Goal: Find specific page/section: Find specific page/section

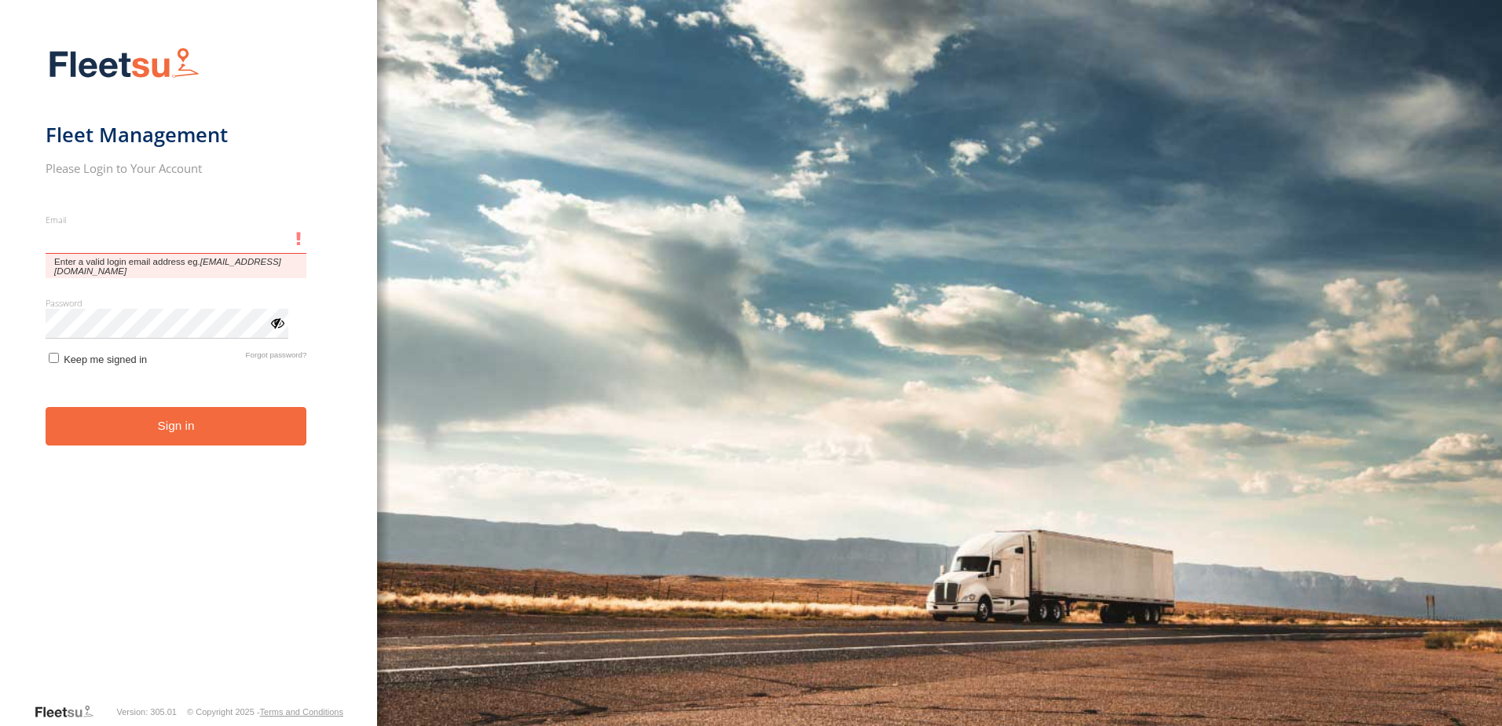
type input "**********"
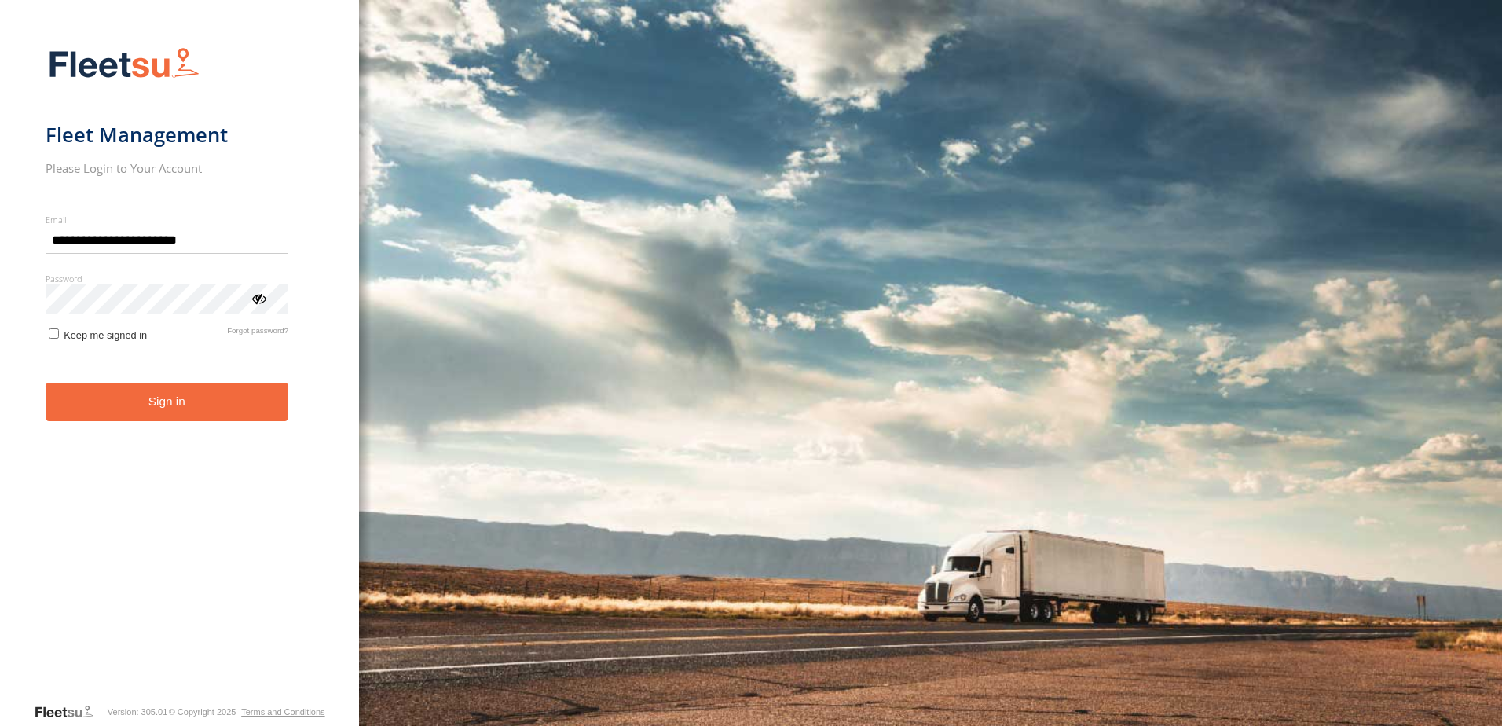
click at [154, 424] on form "**********" at bounding box center [180, 370] width 268 height 664
click at [147, 404] on button "Sign in" at bounding box center [167, 401] width 243 height 38
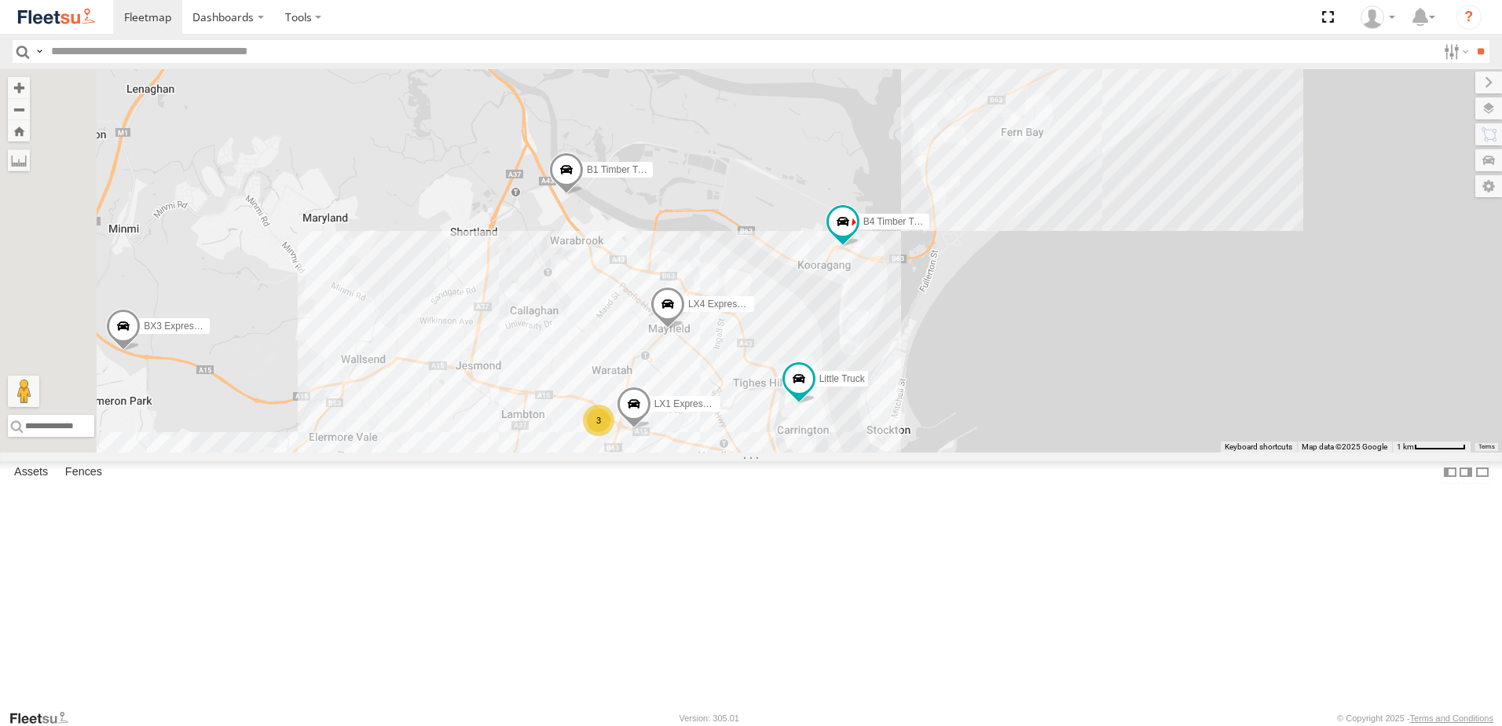
drag, startPoint x: 810, startPoint y: 337, endPoint x: 968, endPoint y: 591, distance: 298.8
click at [968, 452] on div "B4 Timber Truck C4 Timber Truck BX3 Express Ute B1 Timber Truck C2 Timber Truck…" at bounding box center [751, 260] width 1502 height 383
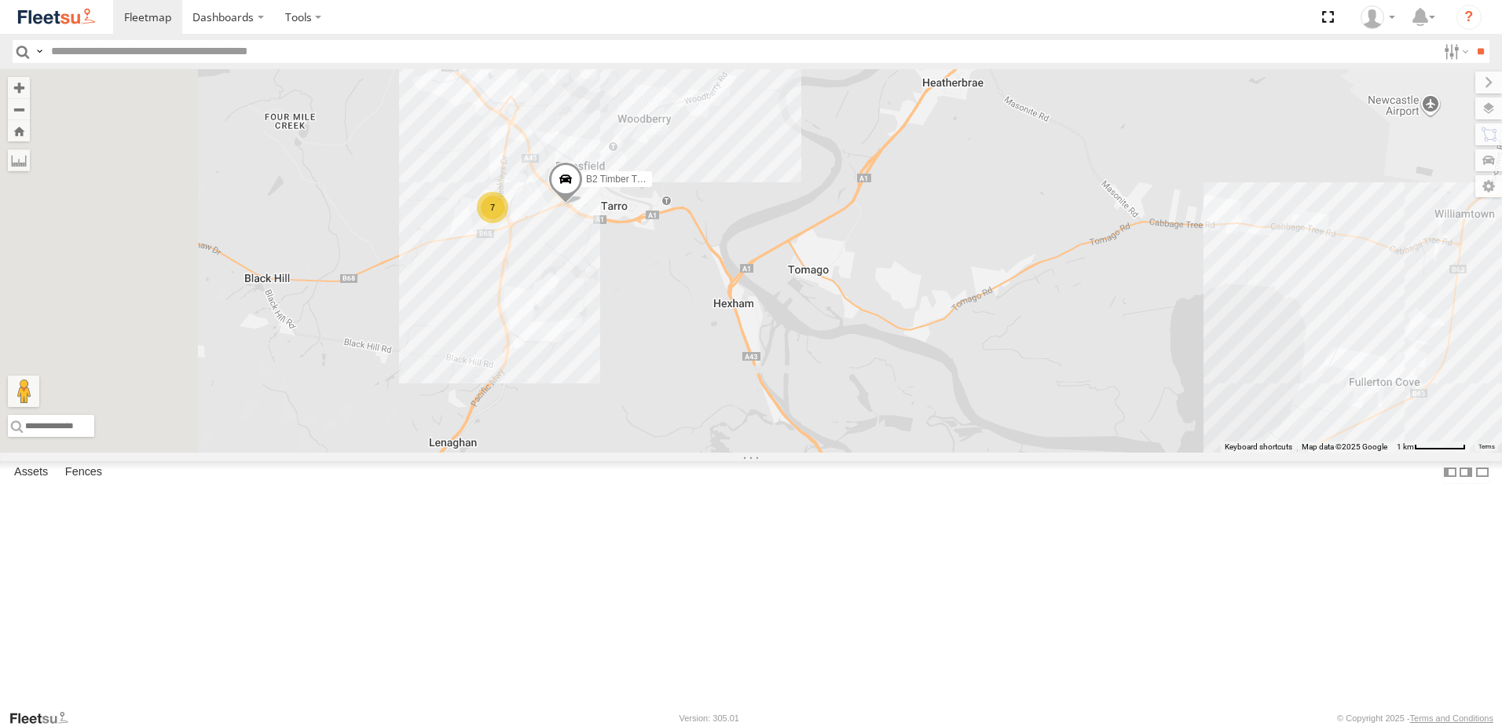
click at [861, 398] on div "B4 Timber Truck C4 Timber Truck BX3 Express Ute B1 Timber Truck C2 Timber Truck…" at bounding box center [751, 260] width 1502 height 383
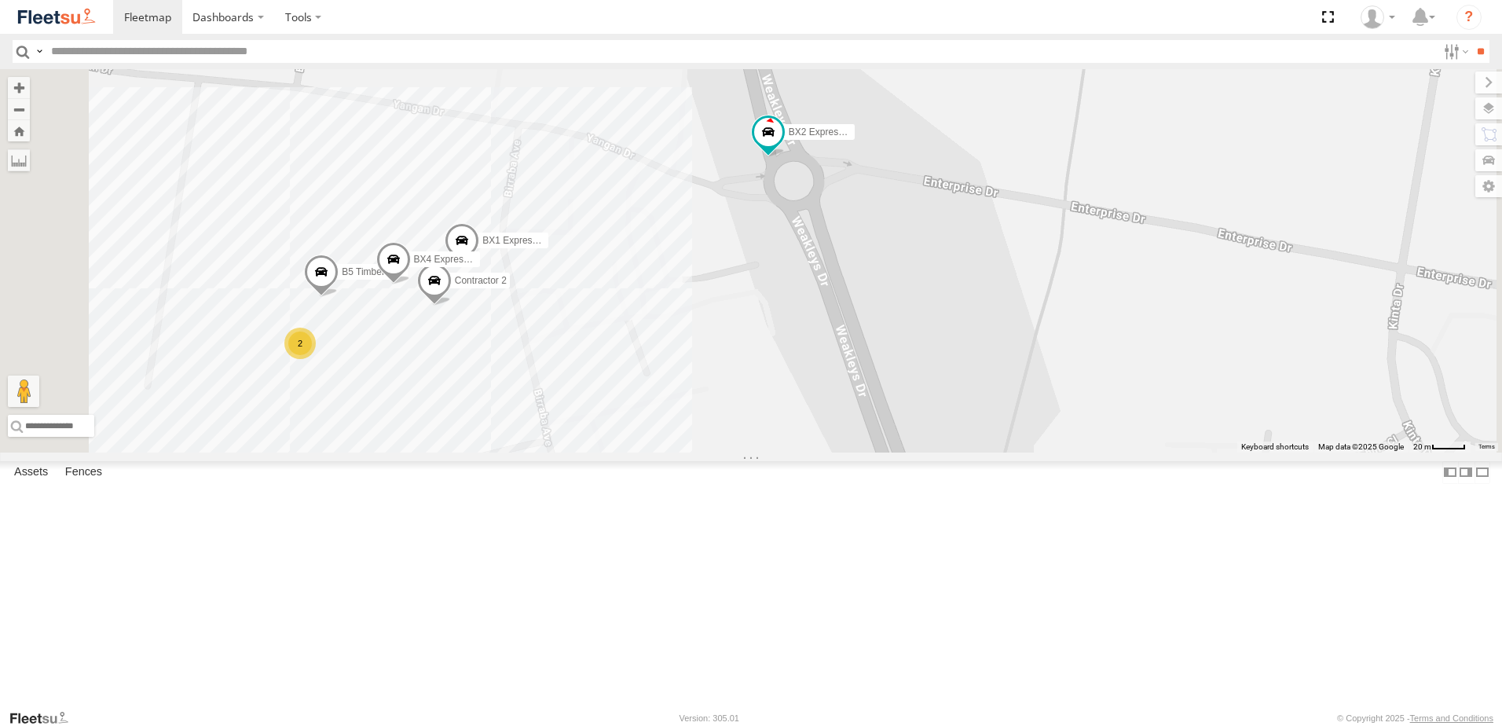
drag, startPoint x: 530, startPoint y: 457, endPoint x: 567, endPoint y: 454, distance: 37.0
click at [567, 452] on div "B4 Timber Truck C4 Timber Truck BX3 Express Ute B1 Timber Truck C2 Timber Truck…" at bounding box center [751, 260] width 1502 height 383
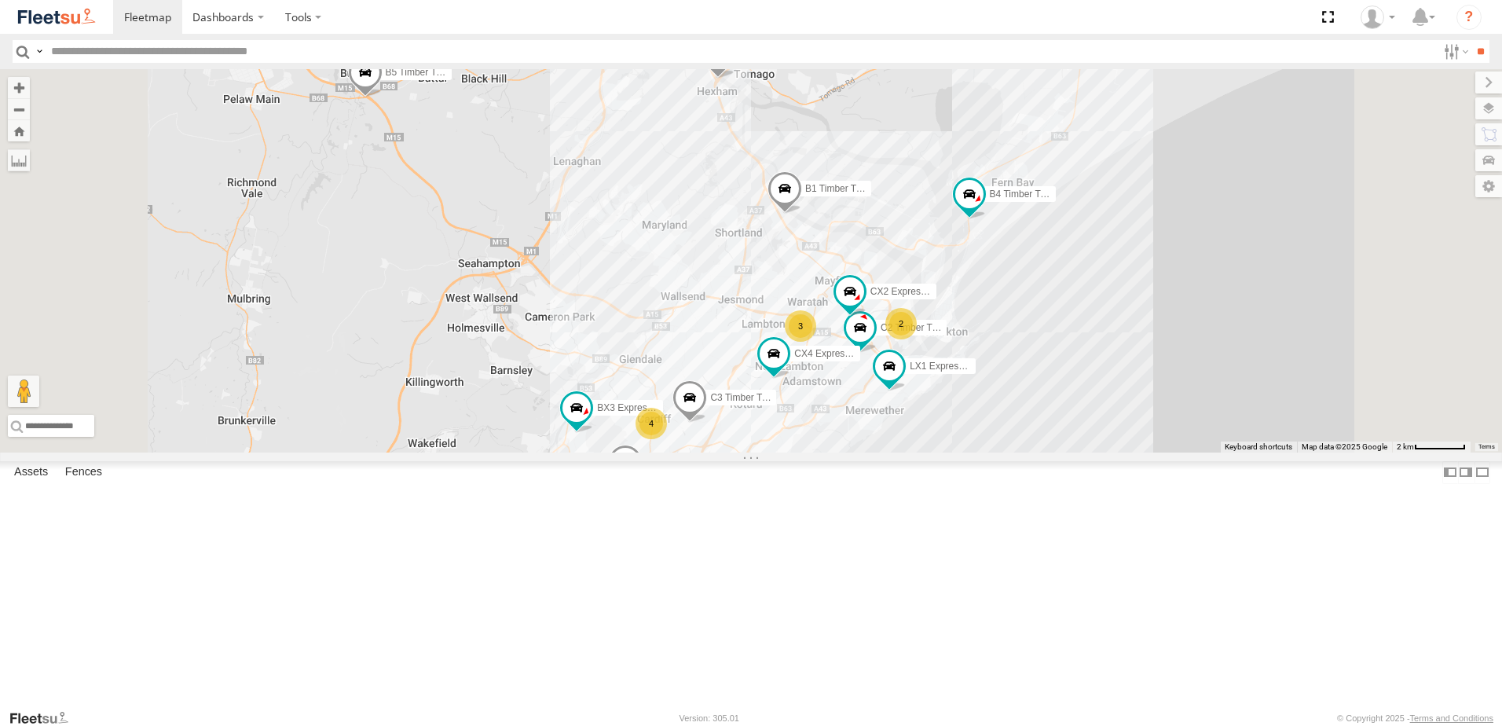
drag, startPoint x: 632, startPoint y: 226, endPoint x: 680, endPoint y: 360, distance: 142.6
click at [680, 360] on div "B4 Timber Truck BX1 Express Ute CX4 Express Ute C3 Timber Truck B5 Timber Truck…" at bounding box center [751, 260] width 1502 height 383
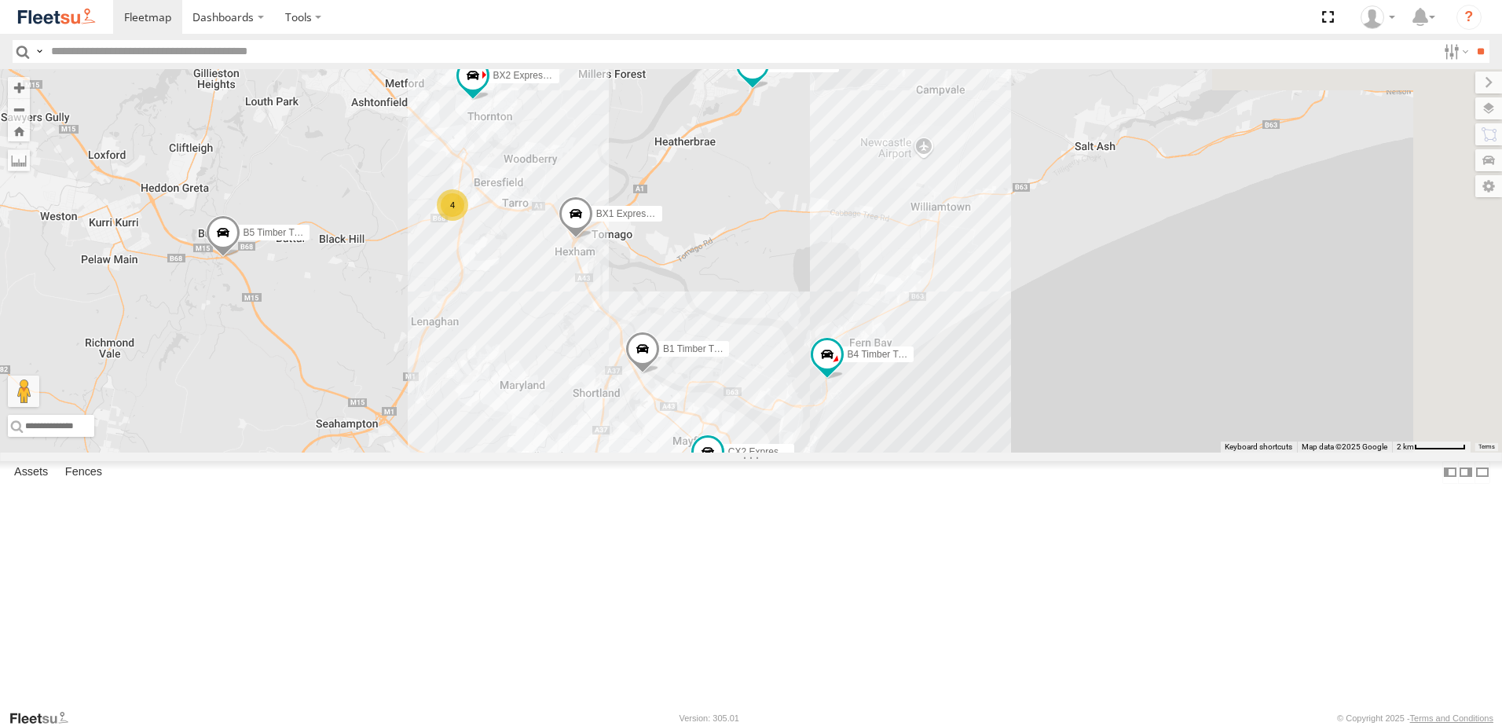
drag, startPoint x: 948, startPoint y: 312, endPoint x: 688, endPoint y: 376, distance: 267.8
click at [688, 376] on div "B4 Timber Truck BX1 Express Ute CX4 Express Ute C3 Timber Truck B5 Timber Truck…" at bounding box center [751, 260] width 1502 height 383
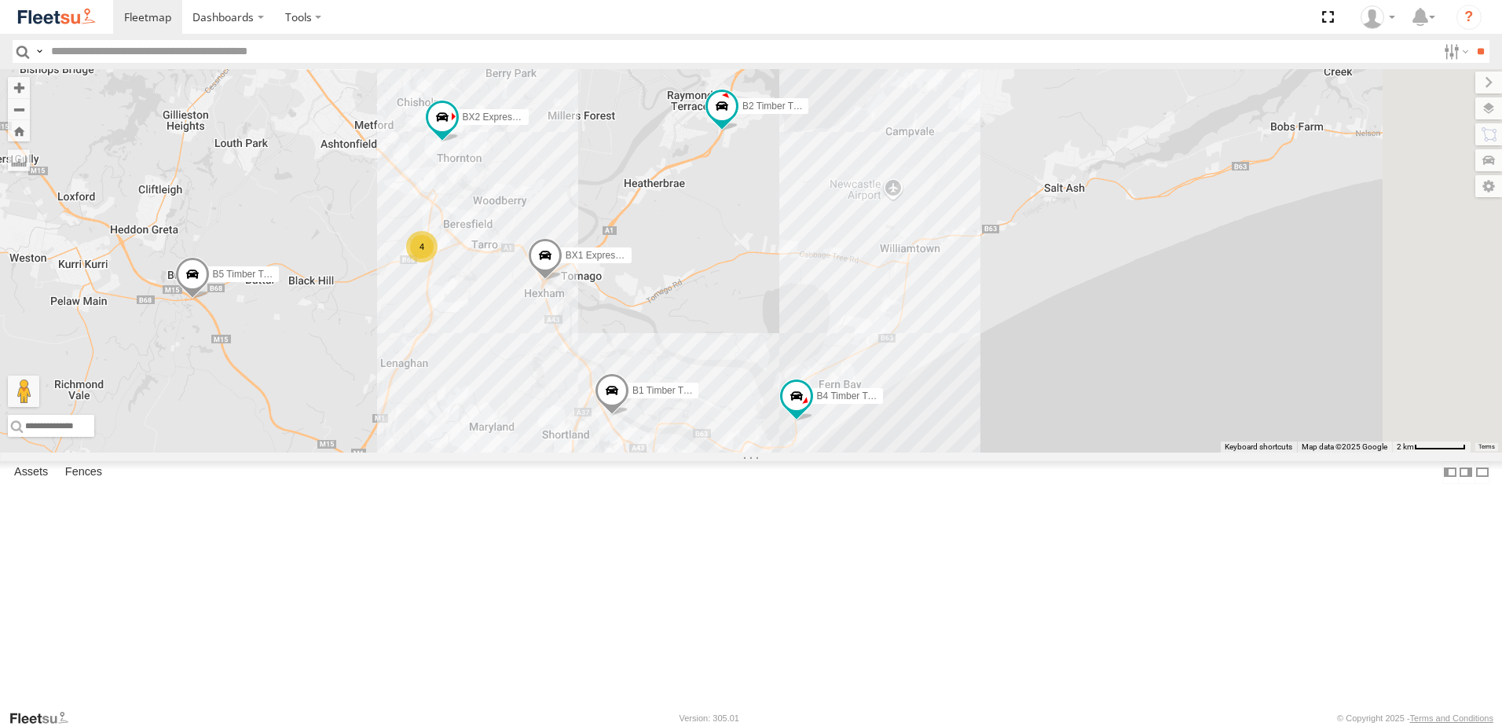
drag, startPoint x: 971, startPoint y: 265, endPoint x: 796, endPoint y: 477, distance: 275.6
click at [796, 452] on div "B4 Timber Truck BX1 Express Ute CX4 Express Ute C3 Timber Truck B5 Timber Truck…" at bounding box center [751, 260] width 1502 height 383
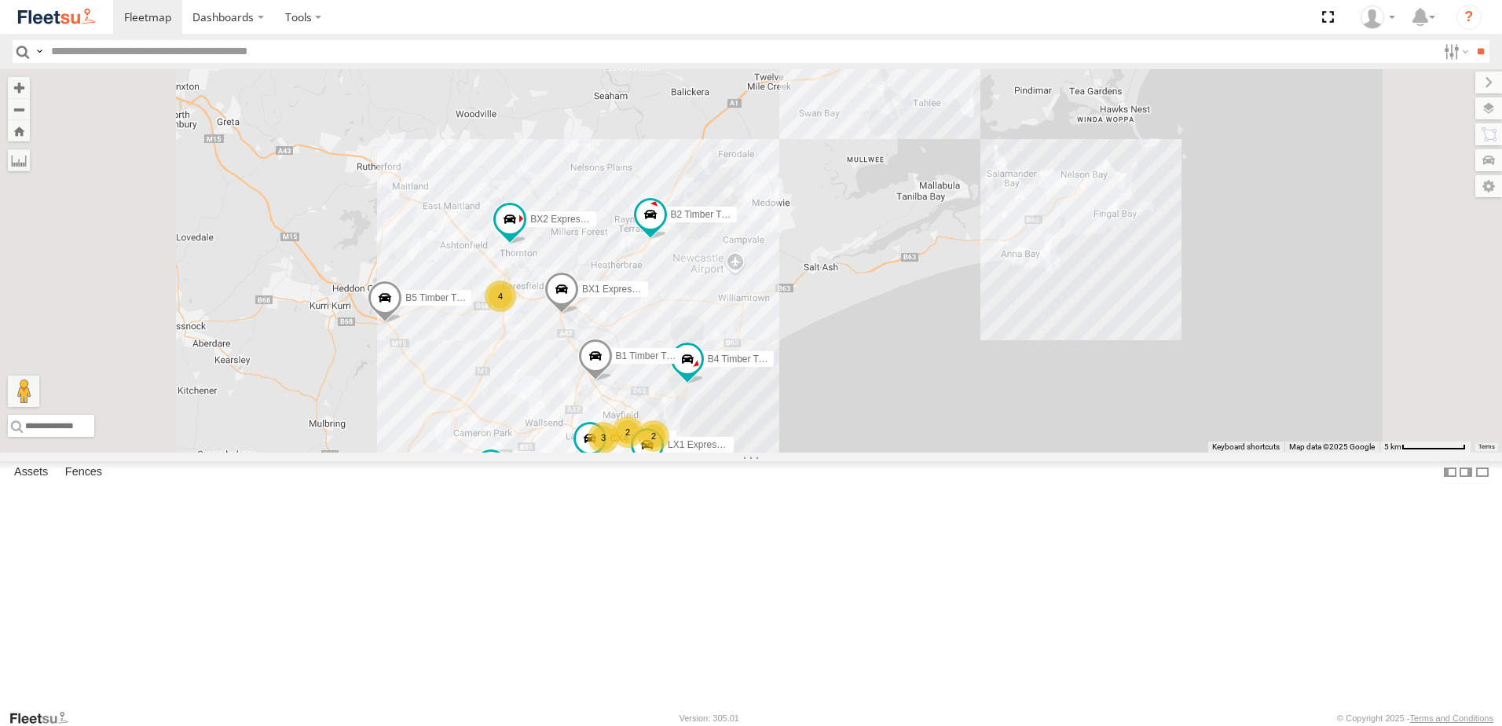
drag, startPoint x: 892, startPoint y: 430, endPoint x: 880, endPoint y: 452, distance: 25.3
click at [880, 451] on div "B4 Timber Truck BX1 Express Ute CX4 Express Ute B5 Timber Truck LX1 Express Ute…" at bounding box center [751, 260] width 1502 height 383
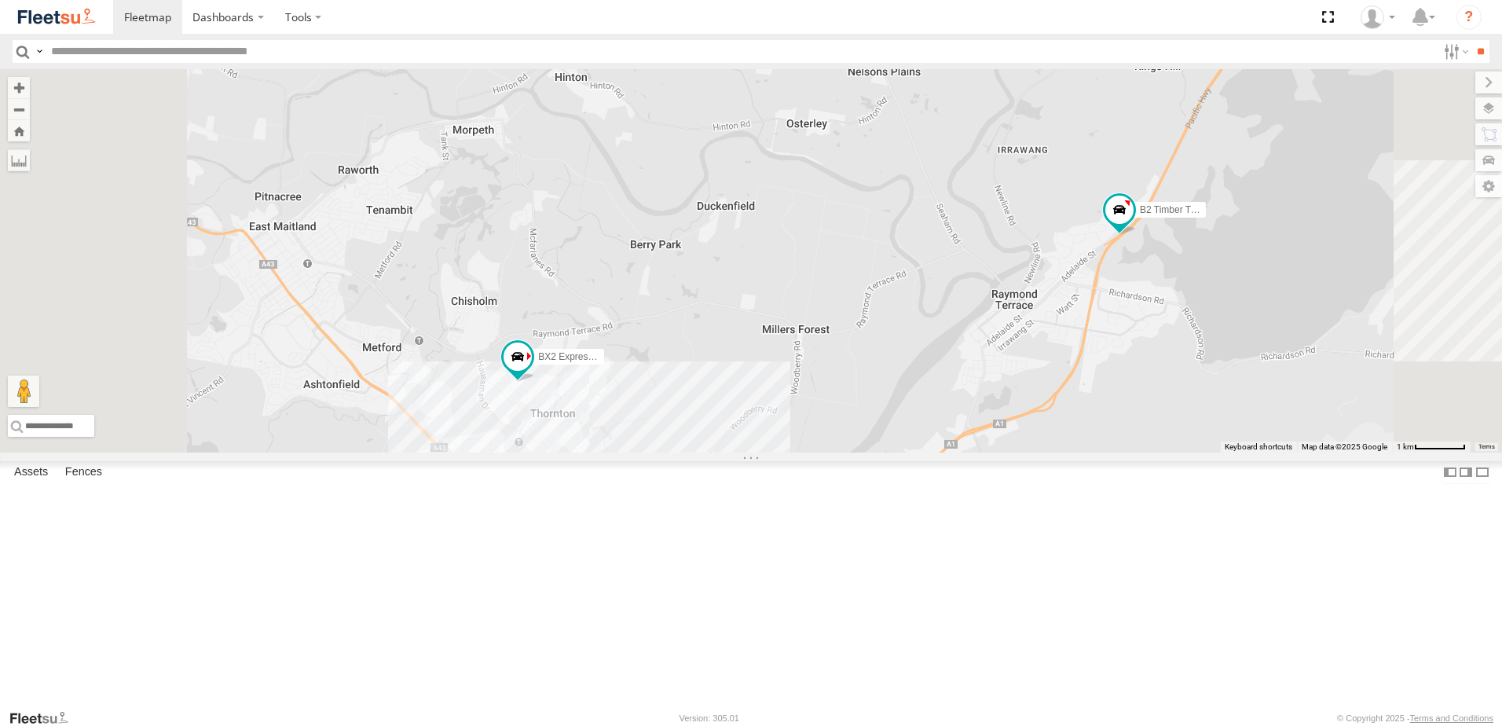
drag, startPoint x: 793, startPoint y: 454, endPoint x: 792, endPoint y: 225, distance: 229.3
click at [792, 226] on div "B4 Timber Truck BX1 Express Ute B5 Timber Truck B1 Timber Truck B2 Timber Truck…" at bounding box center [751, 260] width 1502 height 383
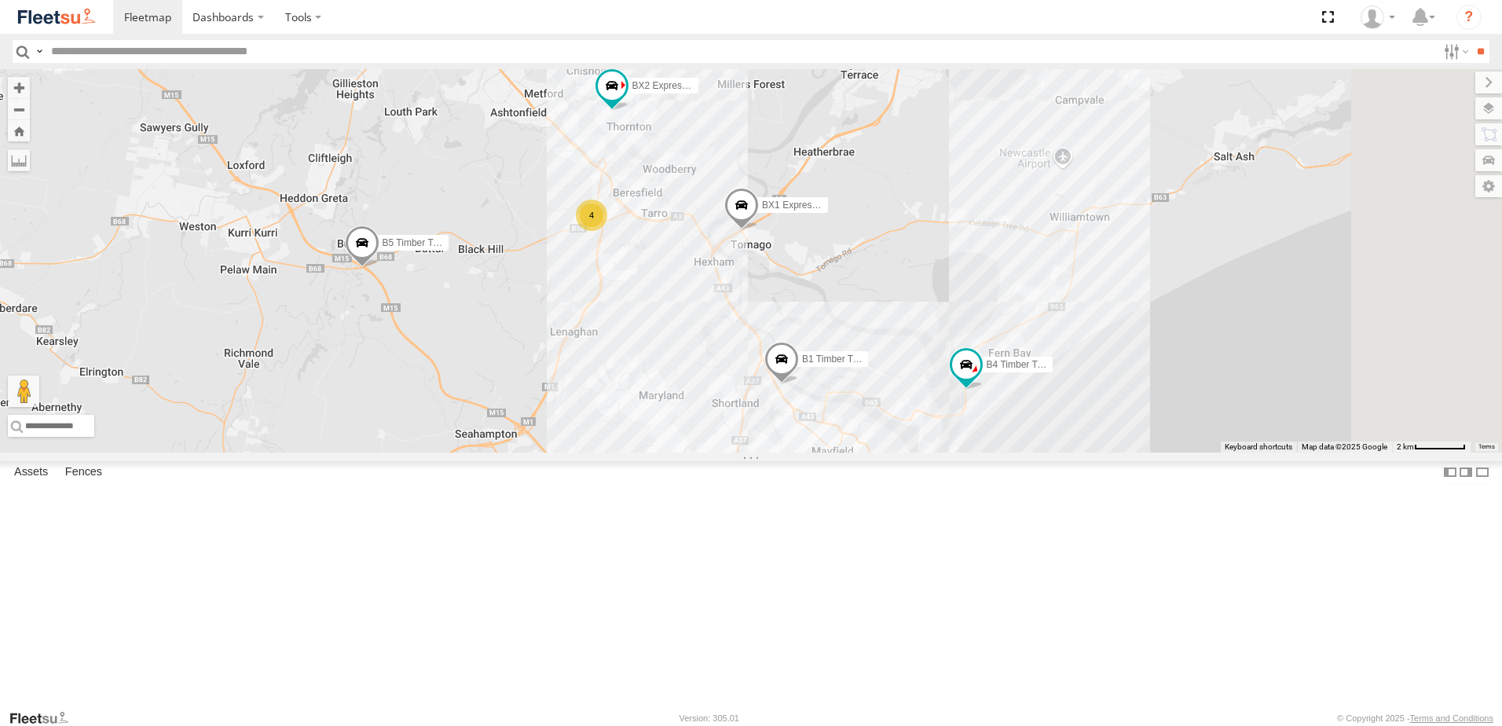
drag, startPoint x: 1133, startPoint y: 269, endPoint x: 975, endPoint y: 200, distance: 172.3
click at [975, 200] on div "B4 Timber Truck BX1 Express Ute B5 Timber Truck B1 Timber Truck B2 Timber Truck…" at bounding box center [751, 260] width 1502 height 383
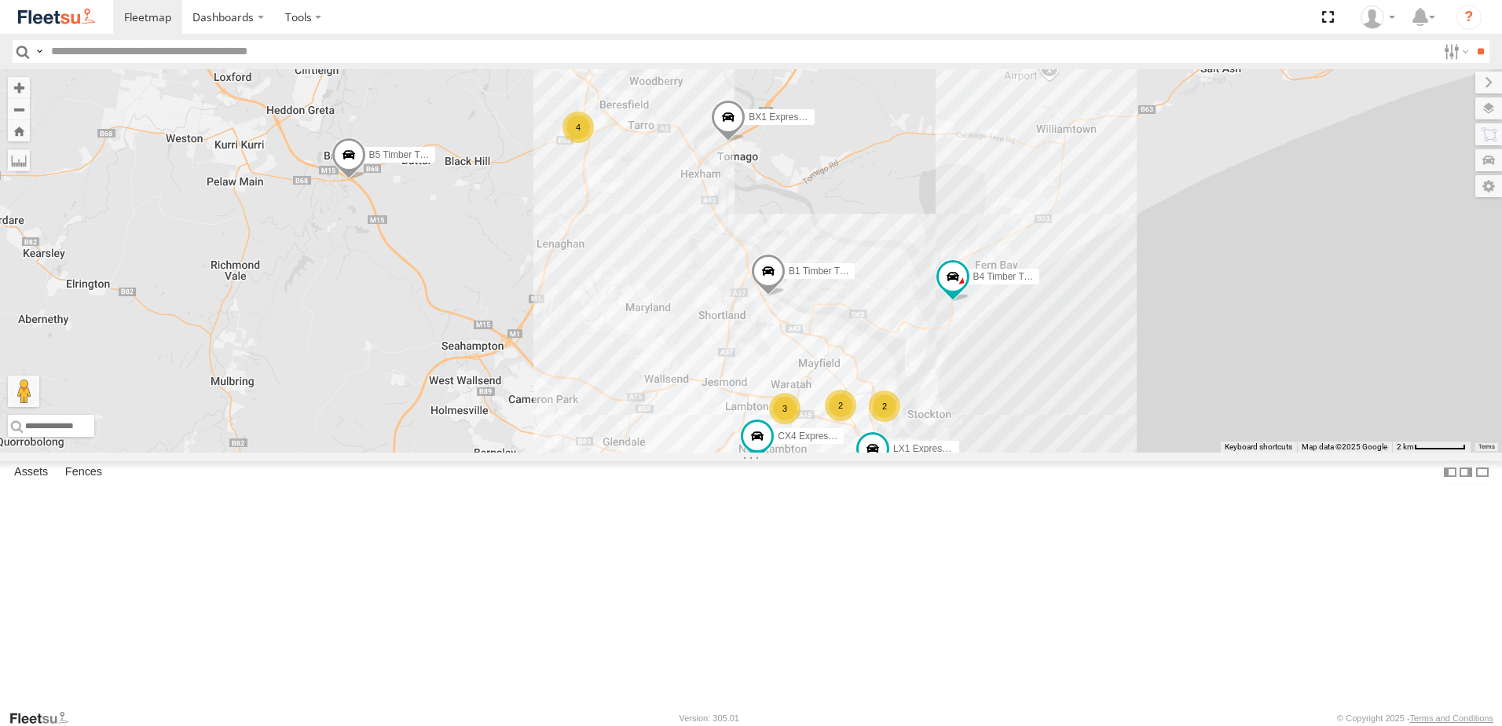
drag, startPoint x: 708, startPoint y: 467, endPoint x: 773, endPoint y: 452, distance: 67.0
click at [773, 452] on div "B4 Timber Truck BX1 Express Ute B5 Timber Truck B1 Timber Truck B2 Timber Truck…" at bounding box center [751, 260] width 1502 height 383
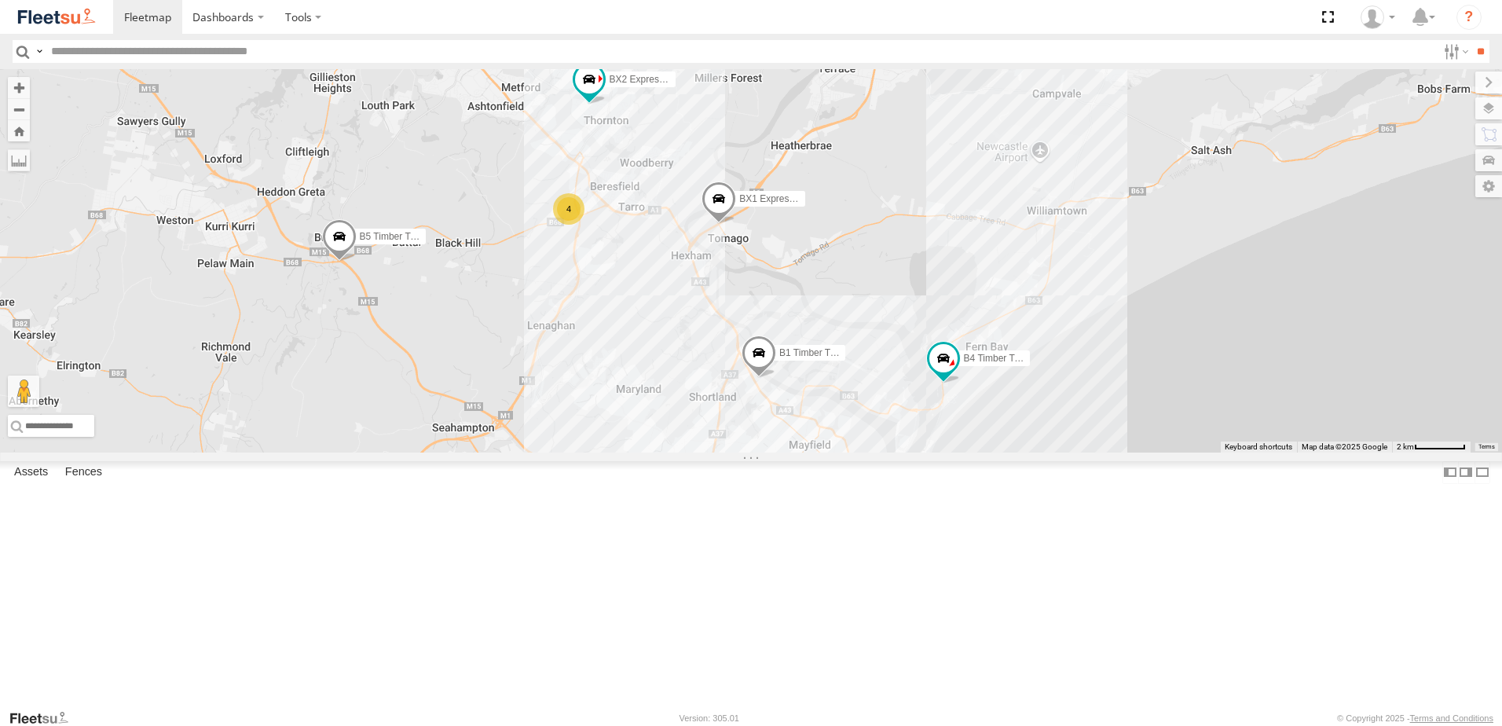
drag, startPoint x: 878, startPoint y: 336, endPoint x: 861, endPoint y: 438, distance: 103.4
click at [861, 438] on div "B4 Timber Truck BX1 Express Ute B5 Timber Truck B1 Timber Truck B2 Timber Truck…" at bounding box center [751, 260] width 1502 height 383
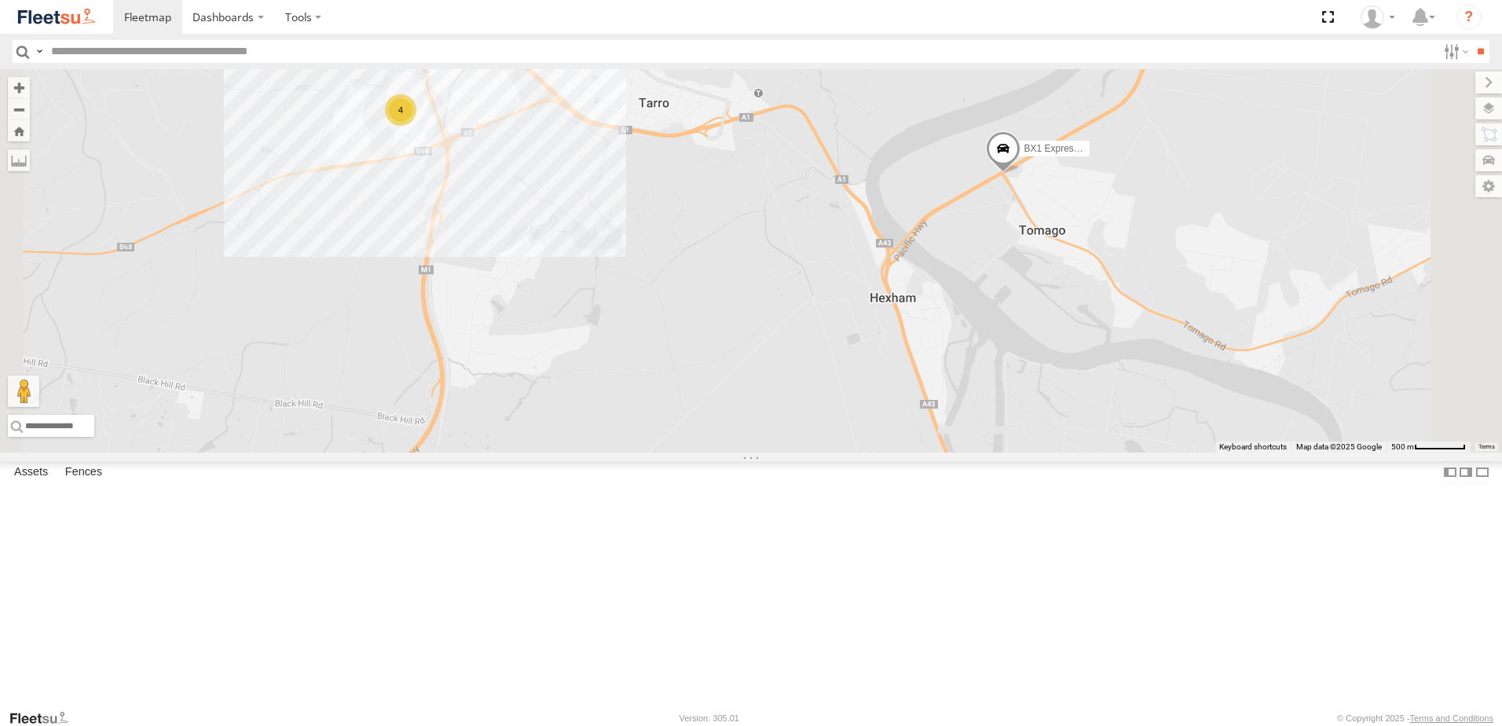
drag, startPoint x: 801, startPoint y: 283, endPoint x: 725, endPoint y: 274, distance: 76.8
click at [726, 274] on div "BX1 Express Ute 4" at bounding box center [751, 260] width 1502 height 383
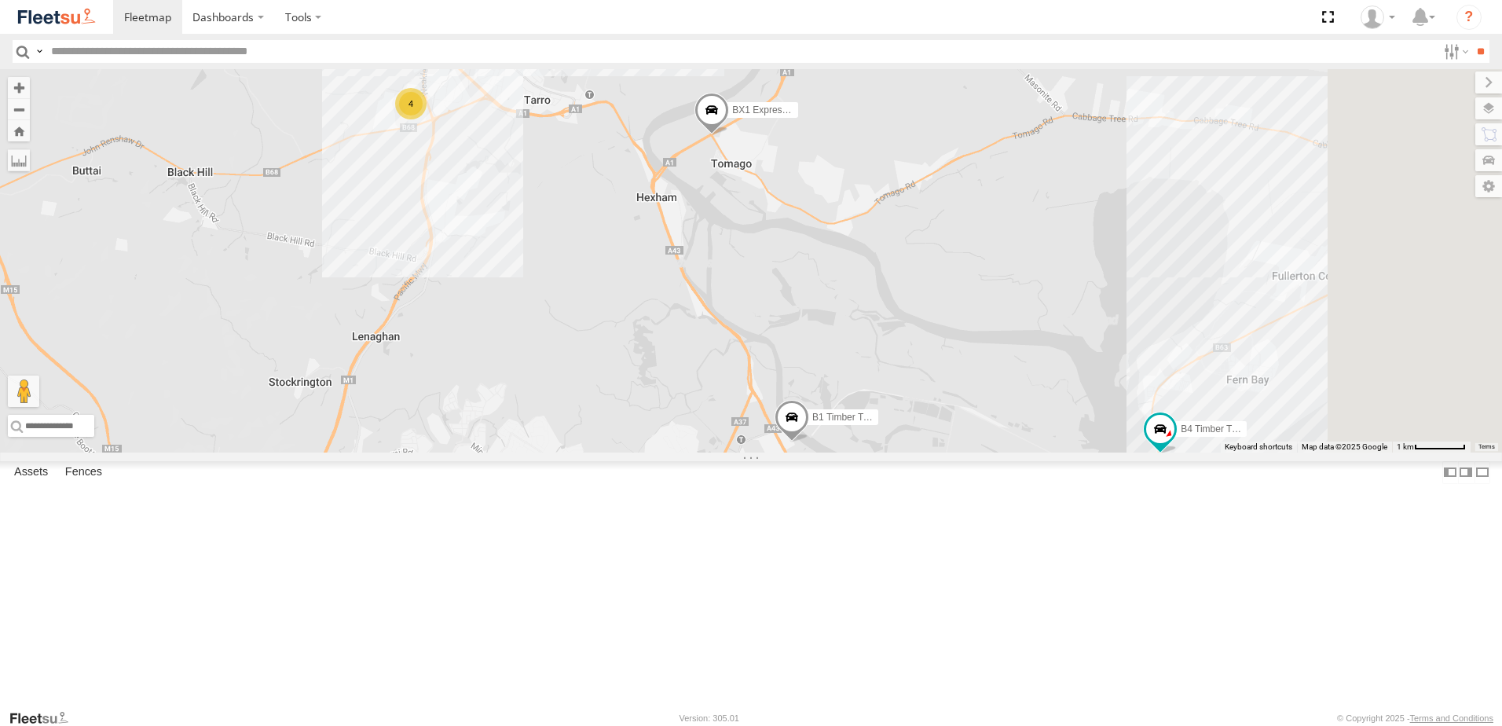
drag, startPoint x: 842, startPoint y: 377, endPoint x: 823, endPoint y: 345, distance: 37.3
click at [823, 345] on div "BX1 Express Ute B4 Timber Truck BX2 Express Ute 4 B1 Timber Truck" at bounding box center [751, 260] width 1502 height 383
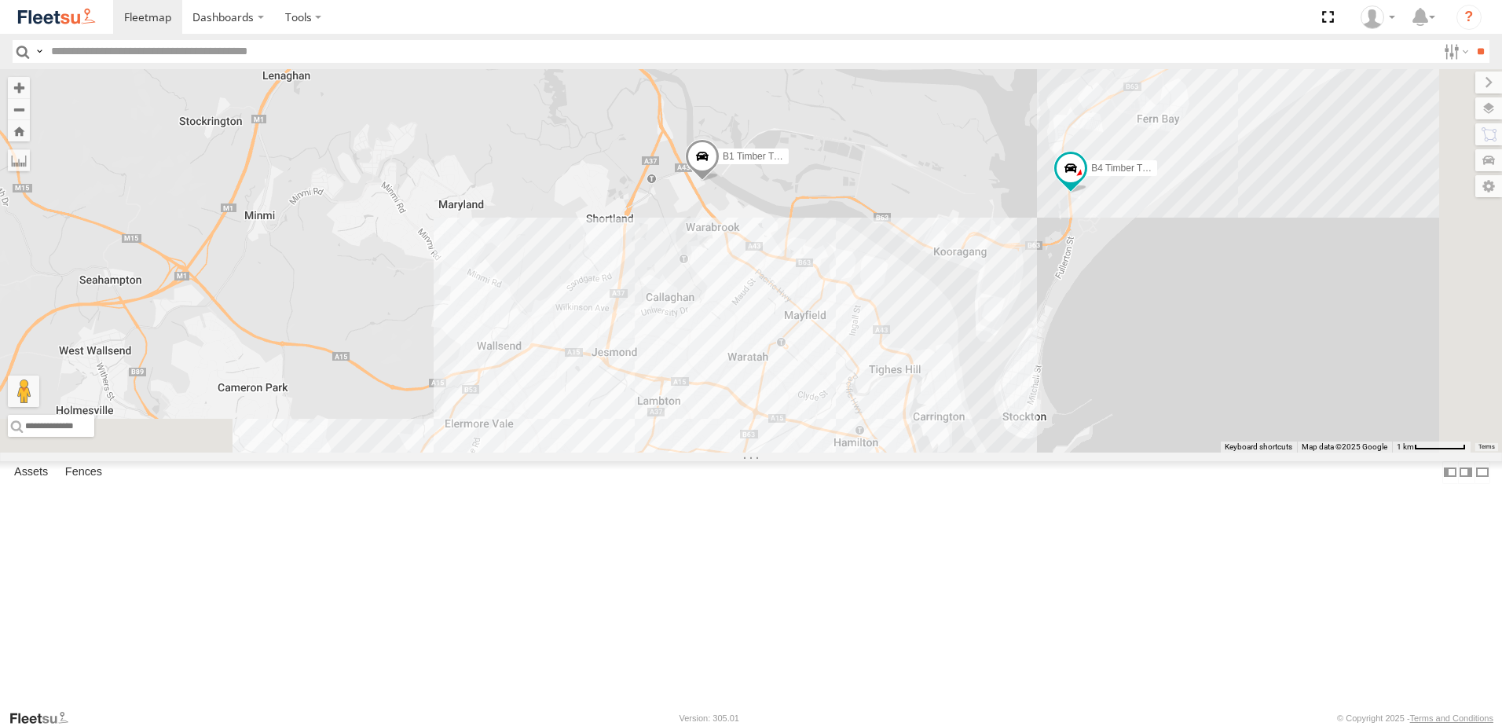
drag, startPoint x: 818, startPoint y: 437, endPoint x: 775, endPoint y: 257, distance: 185.5
click at [775, 257] on div "BX1 Express Ute B4 Timber Truck BX2 Express Ute 4 B1 Timber Truck" at bounding box center [751, 260] width 1502 height 383
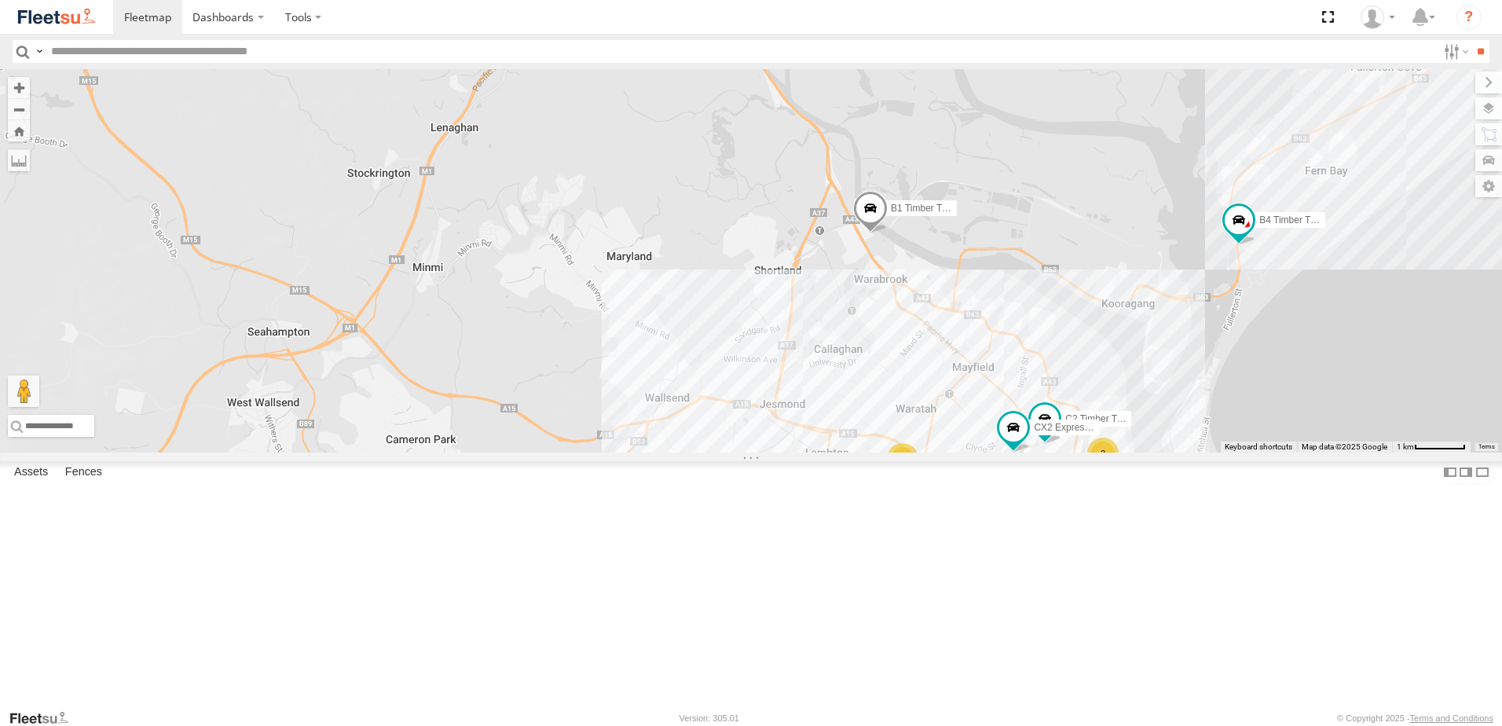
drag, startPoint x: 689, startPoint y: 370, endPoint x: 857, endPoint y: 426, distance: 177.3
click at [857, 426] on div "BX1 Express Ute B4 Timber Truck BX2 Express Ute 4 B1 Timber Truck CX4 Express U…" at bounding box center [751, 260] width 1502 height 383
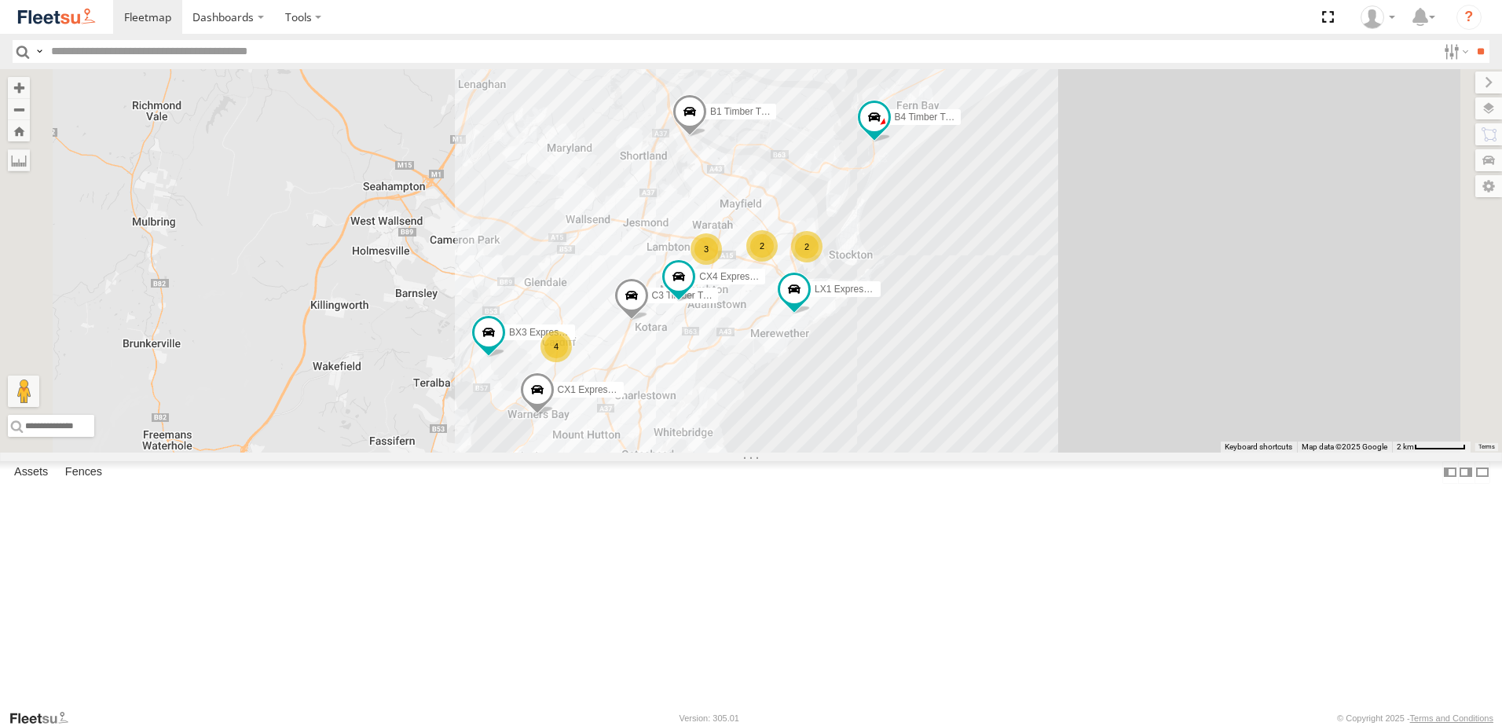
drag, startPoint x: 574, startPoint y: 427, endPoint x: 638, endPoint y: 309, distance: 134.9
click at [638, 304] on div "BX1 Express Ute B4 Timber Truck BX2 Express Ute B1 Timber Truck CX4 Express Ute…" at bounding box center [751, 260] width 1502 height 383
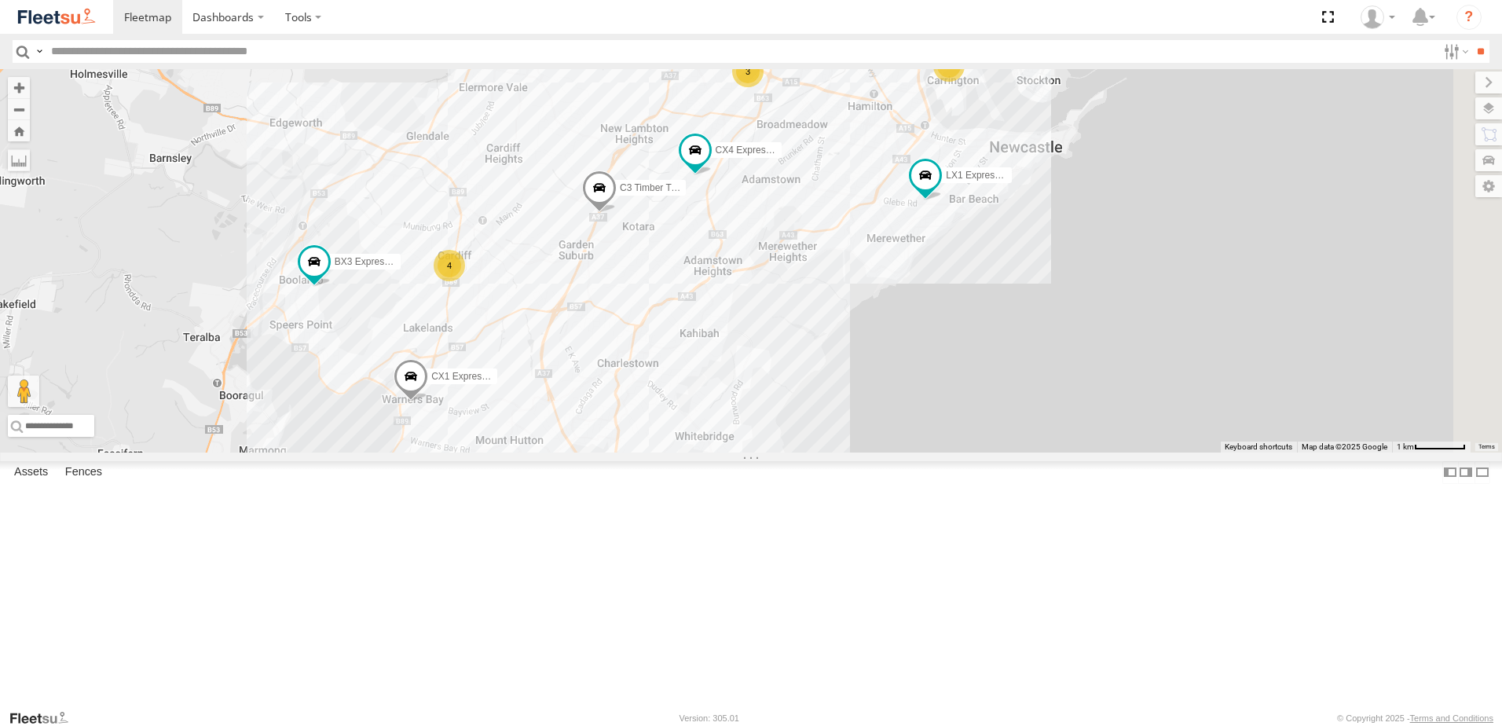
drag, startPoint x: 682, startPoint y: 341, endPoint x: 489, endPoint y: 551, distance: 285.2
click at [489, 452] on div "BX1 Express Ute B4 Timber Truck BX2 Express Ute B1 Timber Truck CX4 Express Ute…" at bounding box center [751, 260] width 1502 height 383
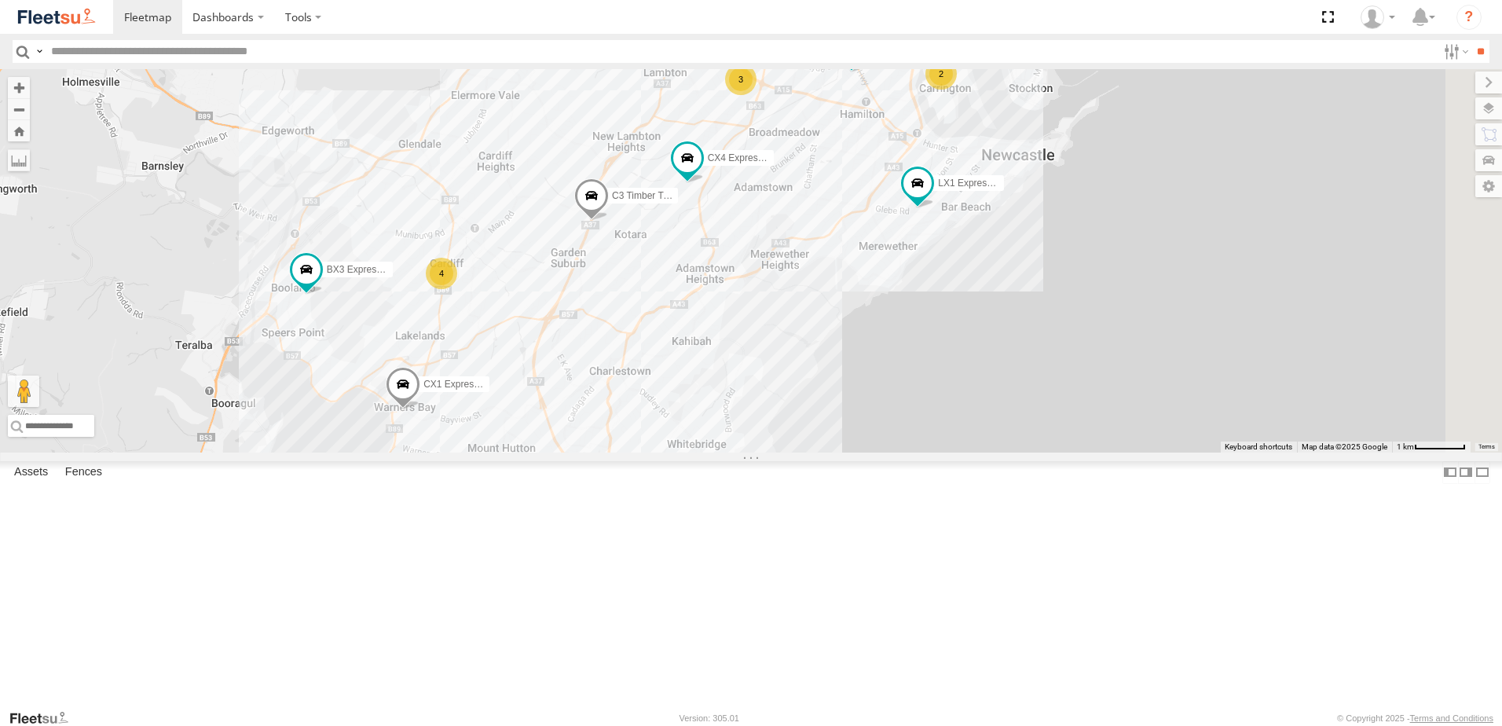
drag, startPoint x: 803, startPoint y: 378, endPoint x: 752, endPoint y: 419, distance: 65.3
click at [752, 419] on div "BX1 Express Ute B4 Timber Truck BX2 Express Ute B1 Timber Truck CX4 Express Ute…" at bounding box center [751, 260] width 1502 height 383
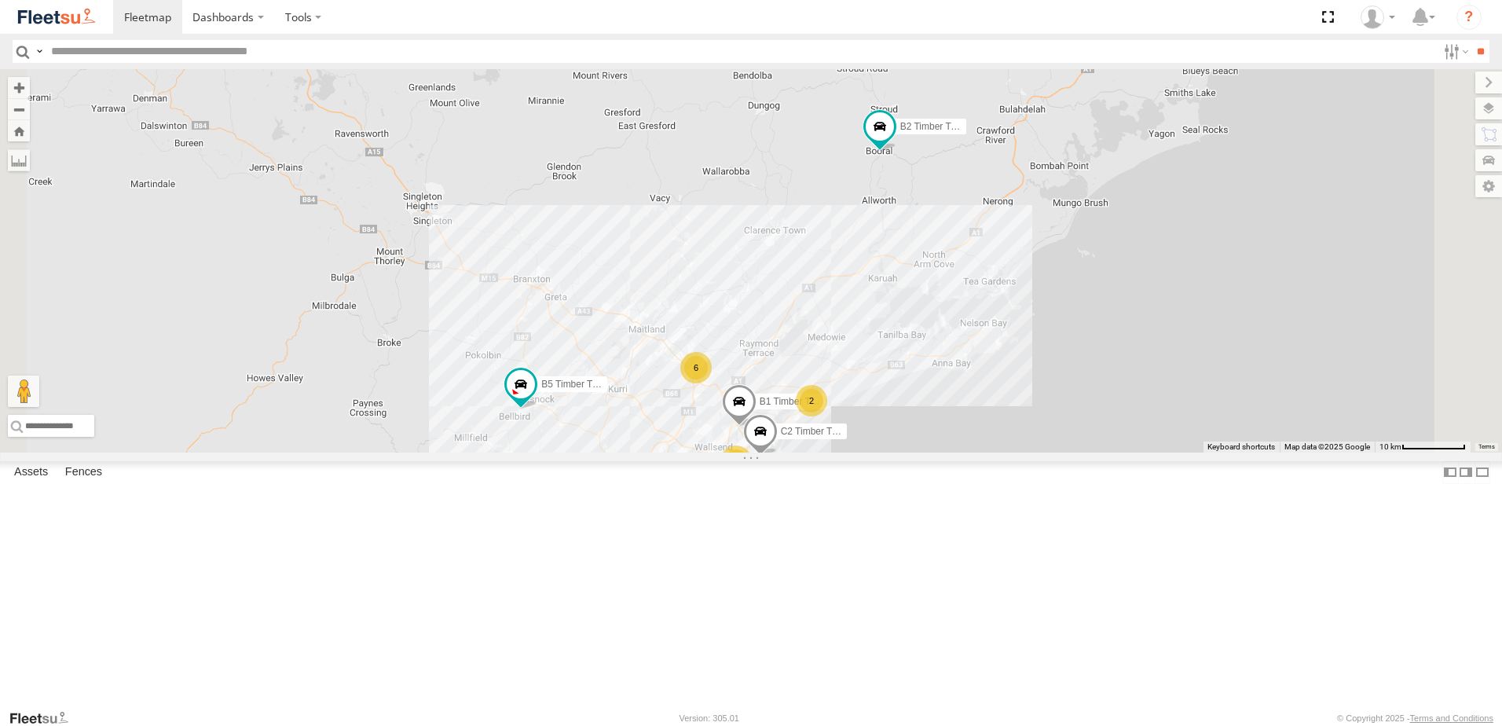
drag, startPoint x: 1186, startPoint y: 336, endPoint x: 1140, endPoint y: 402, distance: 80.2
click at [1140, 402] on div "B5 Timber Truck B1 Timber Truck C2 Timber Truck 2 9 B2 Timber Truck 7 6" at bounding box center [751, 260] width 1502 height 383
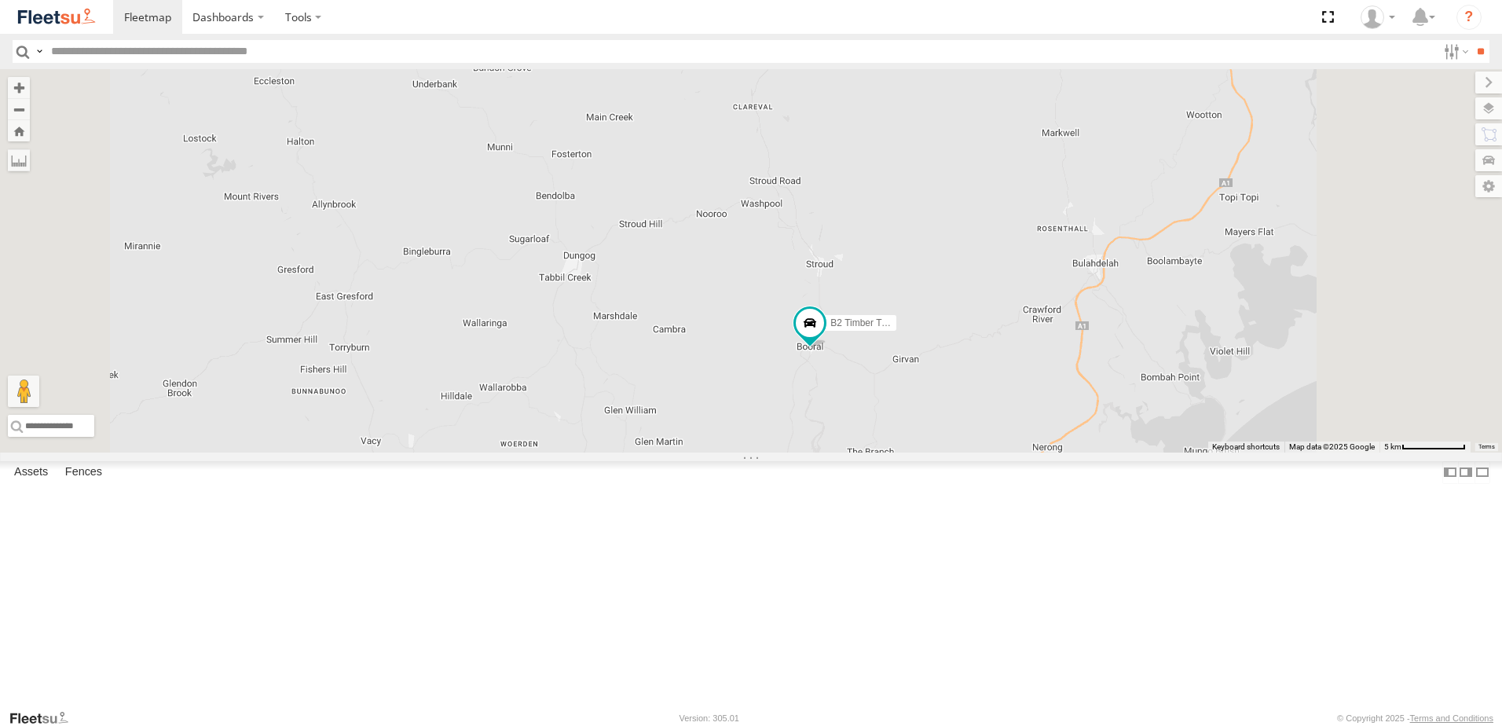
drag, startPoint x: 1073, startPoint y: 349, endPoint x: 1050, endPoint y: 527, distance: 179.7
click at [1050, 452] on div "B5 Timber Truck B1 Timber Truck C2 Timber Truck B2 Timber Truck" at bounding box center [751, 260] width 1502 height 383
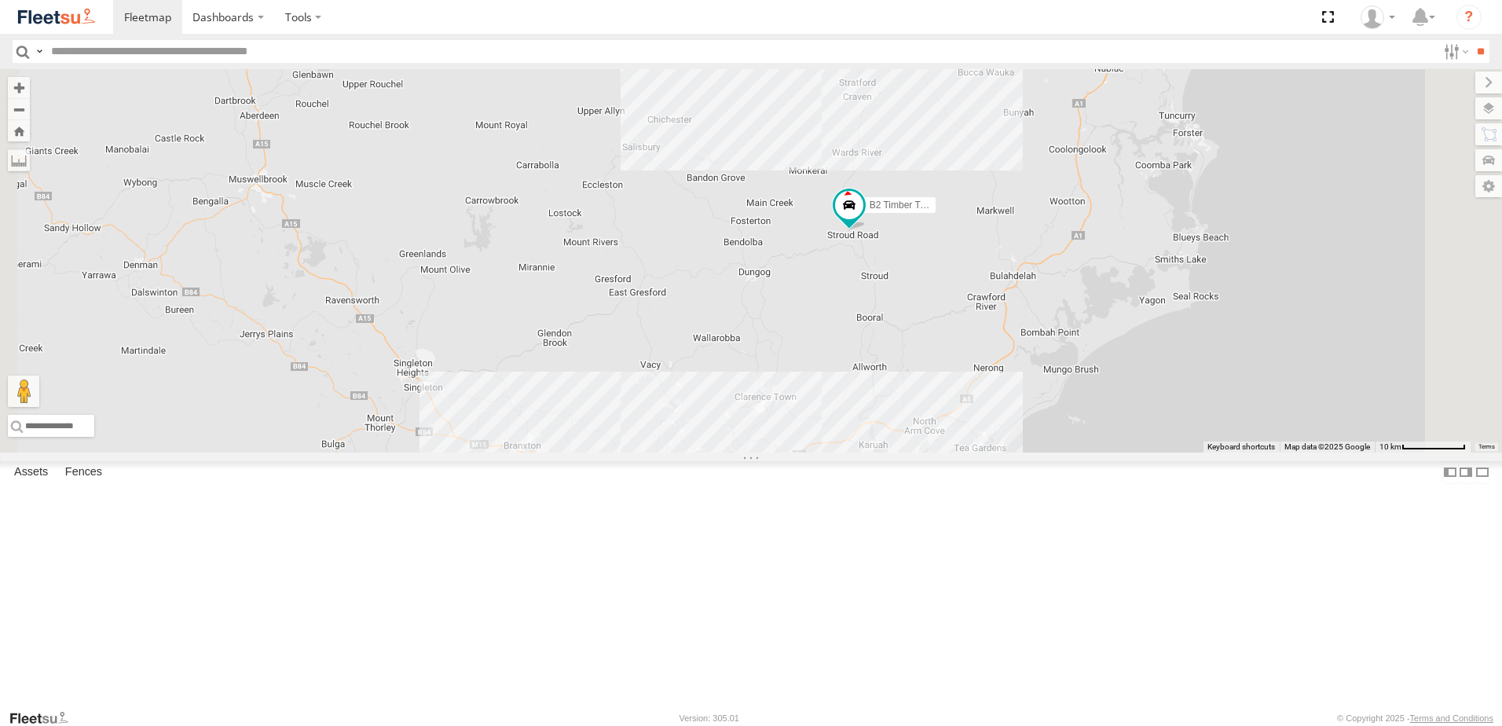
drag, startPoint x: 1179, startPoint y: 263, endPoint x: 1142, endPoint y: 440, distance: 180.5
click at [1142, 440] on div "B4 Timber Truck BX1 Express Ute 8 8 B2 Timber Truck B5 Timber Truck C4 Timber T…" at bounding box center [751, 260] width 1502 height 383
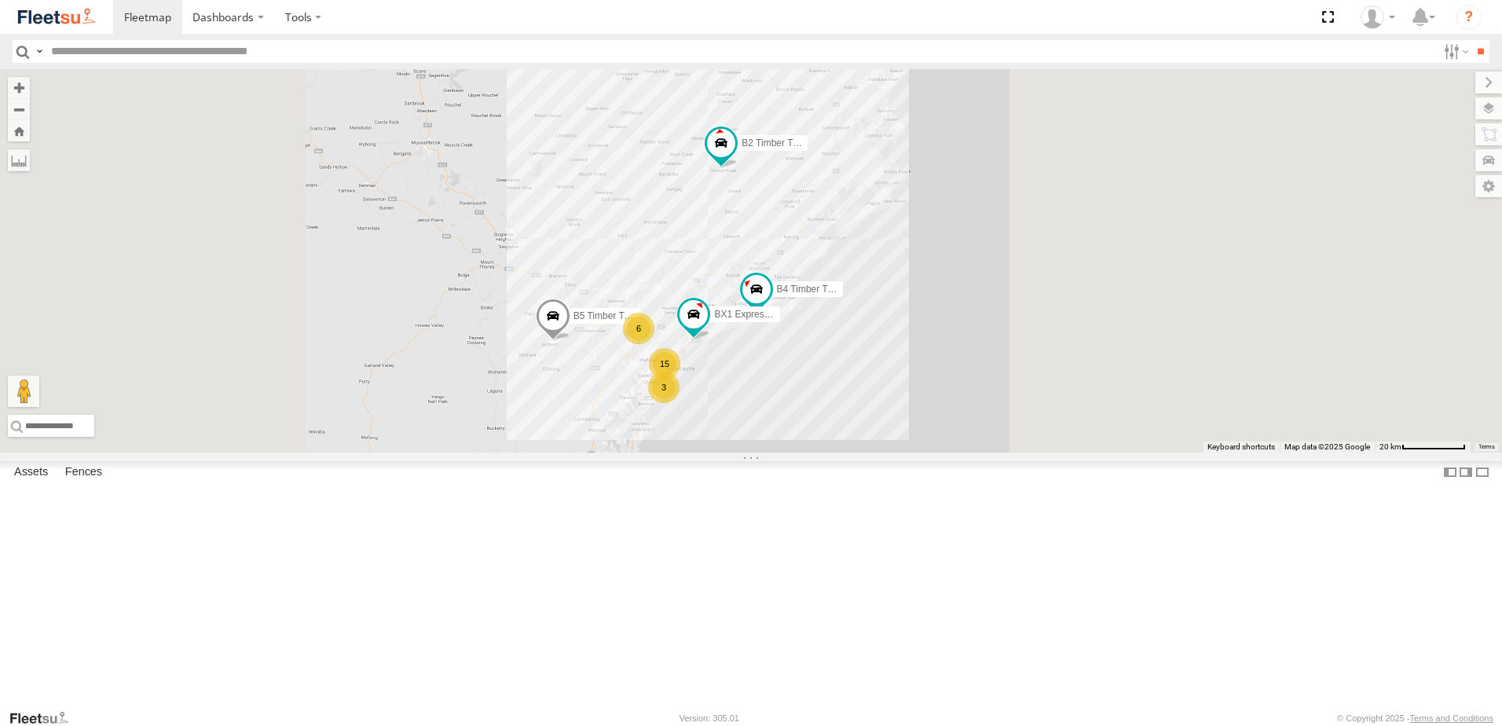
drag, startPoint x: 899, startPoint y: 401, endPoint x: 880, endPoint y: 371, distance: 35.3
click at [880, 371] on div "B4 Timber Truck BX1 Express Ute B2 Timber Truck B5 Timber Truck 15 3 6" at bounding box center [751, 260] width 1502 height 383
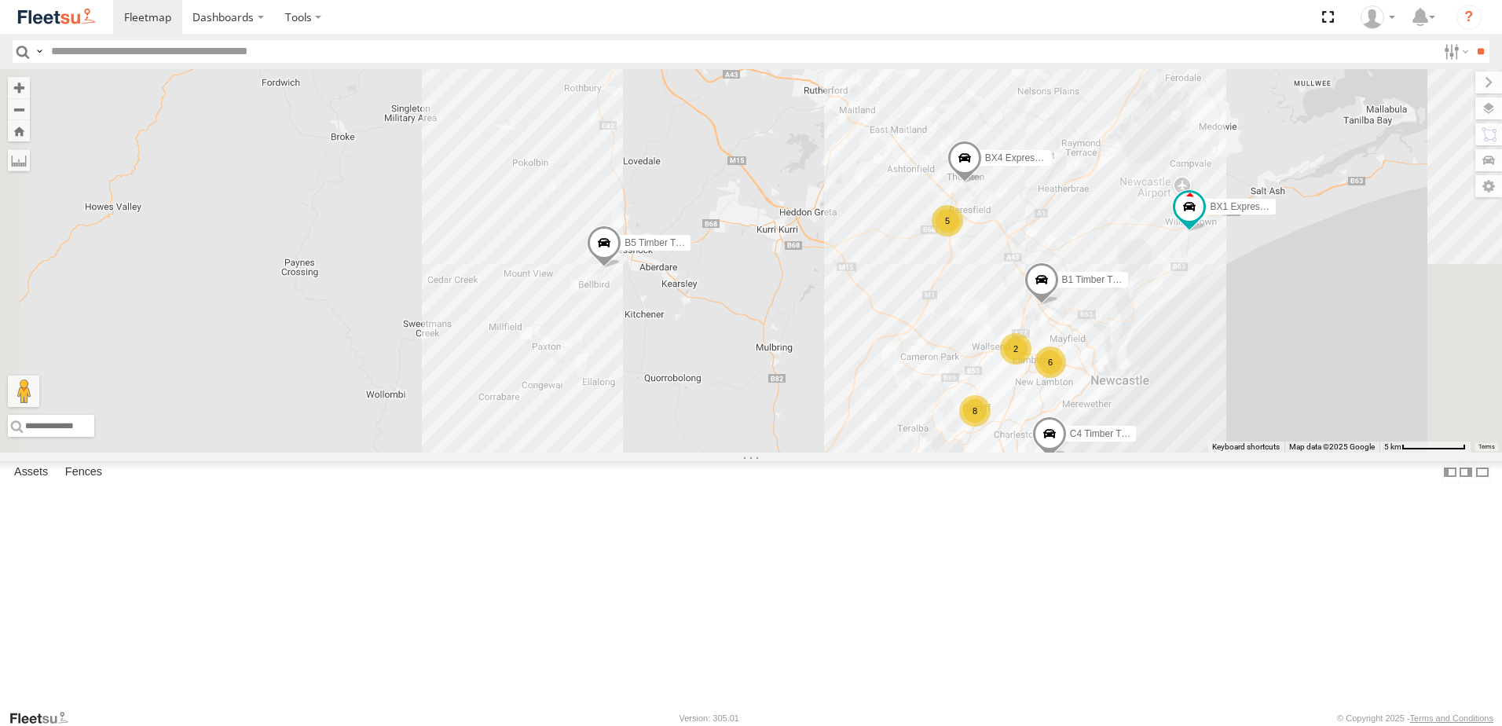
drag, startPoint x: 1035, startPoint y: 461, endPoint x: 933, endPoint y: 470, distance: 102.5
click at [933, 452] on div "BX1 Express Ute B5 Timber Truck C4 Timber Truck B1 Timber Truck BX4 Express Ute…" at bounding box center [751, 260] width 1502 height 383
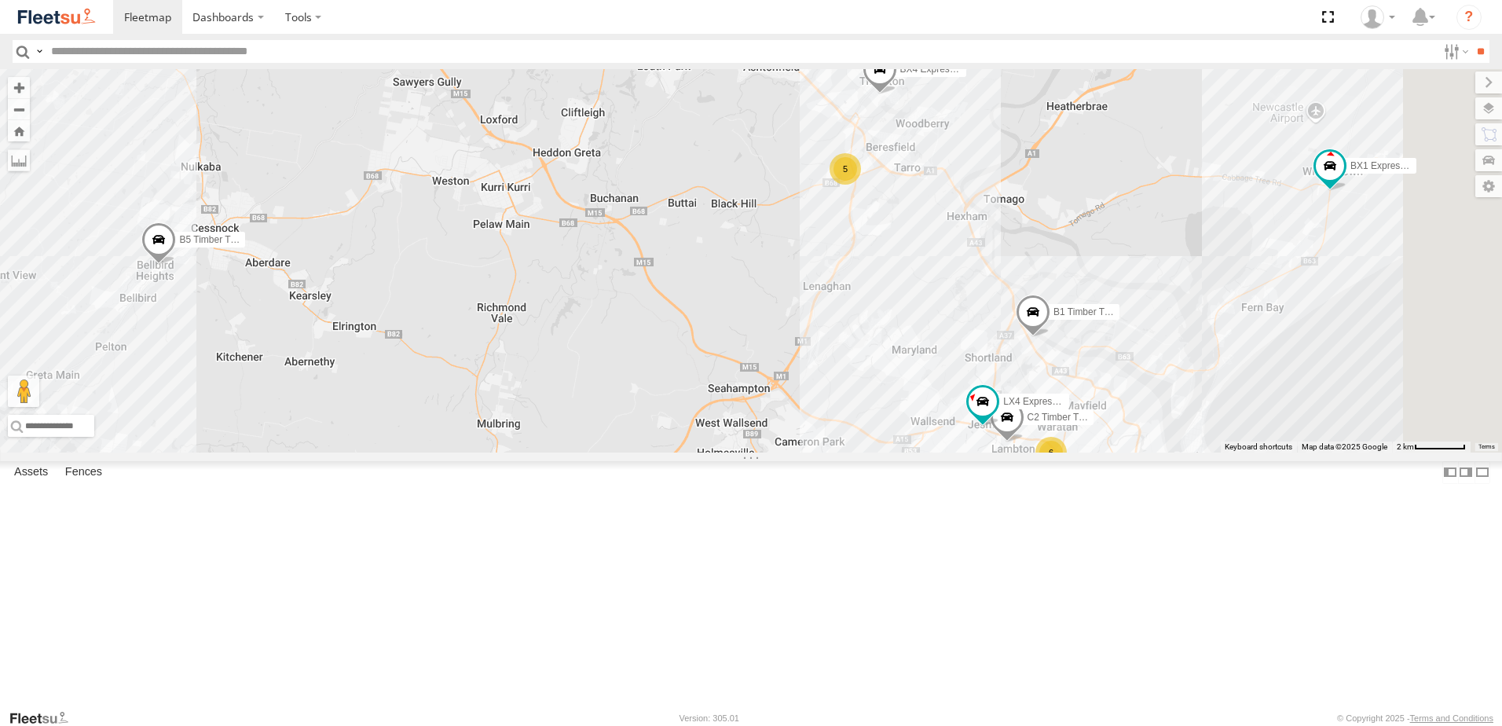
drag, startPoint x: 842, startPoint y: 397, endPoint x: 788, endPoint y: 397, distance: 53.4
click at [788, 397] on div "BX1 Express Ute B5 Timber Truck C4 Timber Truck B1 Timber Truck BX4 Express Ute…" at bounding box center [751, 260] width 1502 height 383
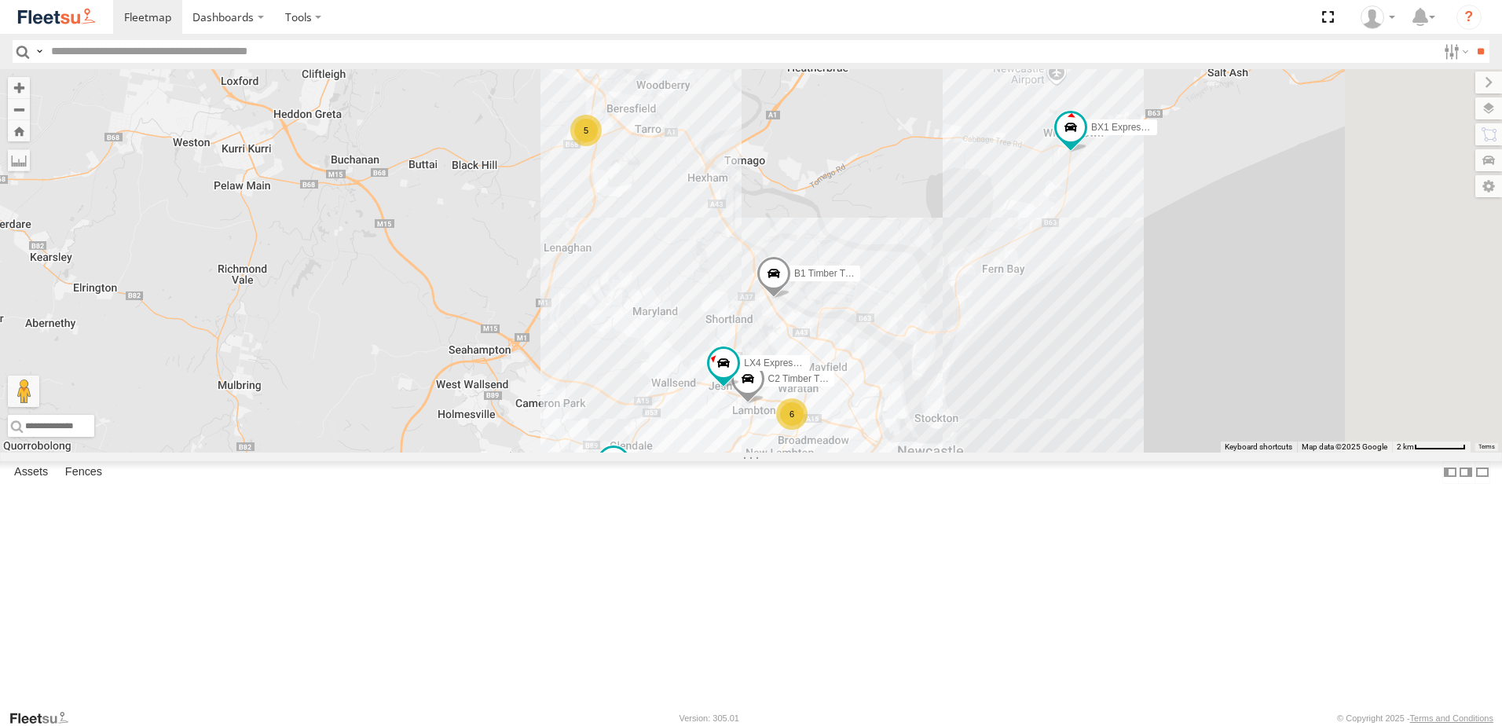
drag, startPoint x: 1025, startPoint y: 432, endPoint x: 830, endPoint y: 389, distance: 199.5
click at [831, 389] on div "BX1 Express Ute B5 Timber Truck C4 Timber Truck B1 Timber Truck BX4 Express Ute…" at bounding box center [751, 260] width 1502 height 383
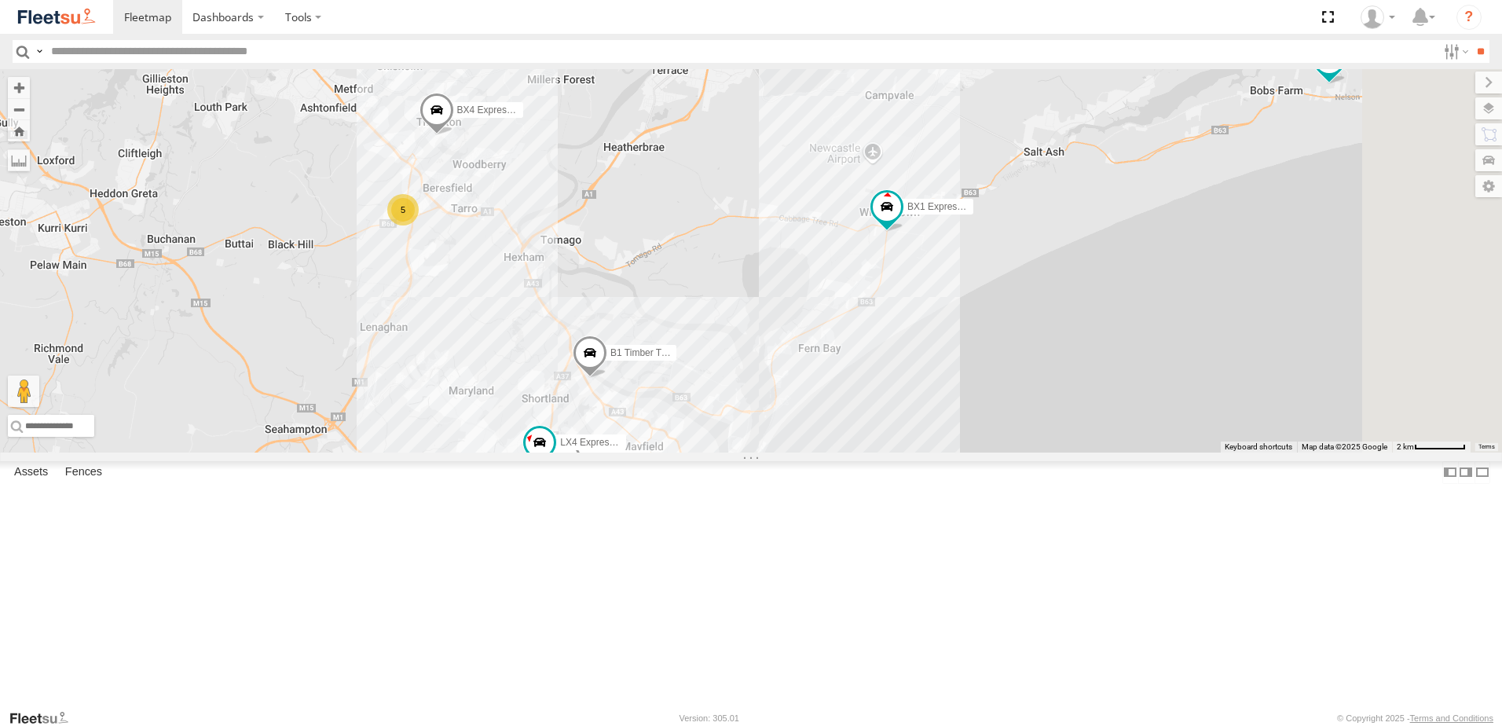
drag, startPoint x: 1212, startPoint y: 357, endPoint x: 1028, endPoint y: 466, distance: 213.7
click at [1028, 452] on div "BX1 Express Ute B5 Timber Truck C4 Timber Truck B1 Timber Truck BX4 Express Ute…" at bounding box center [751, 260] width 1502 height 383
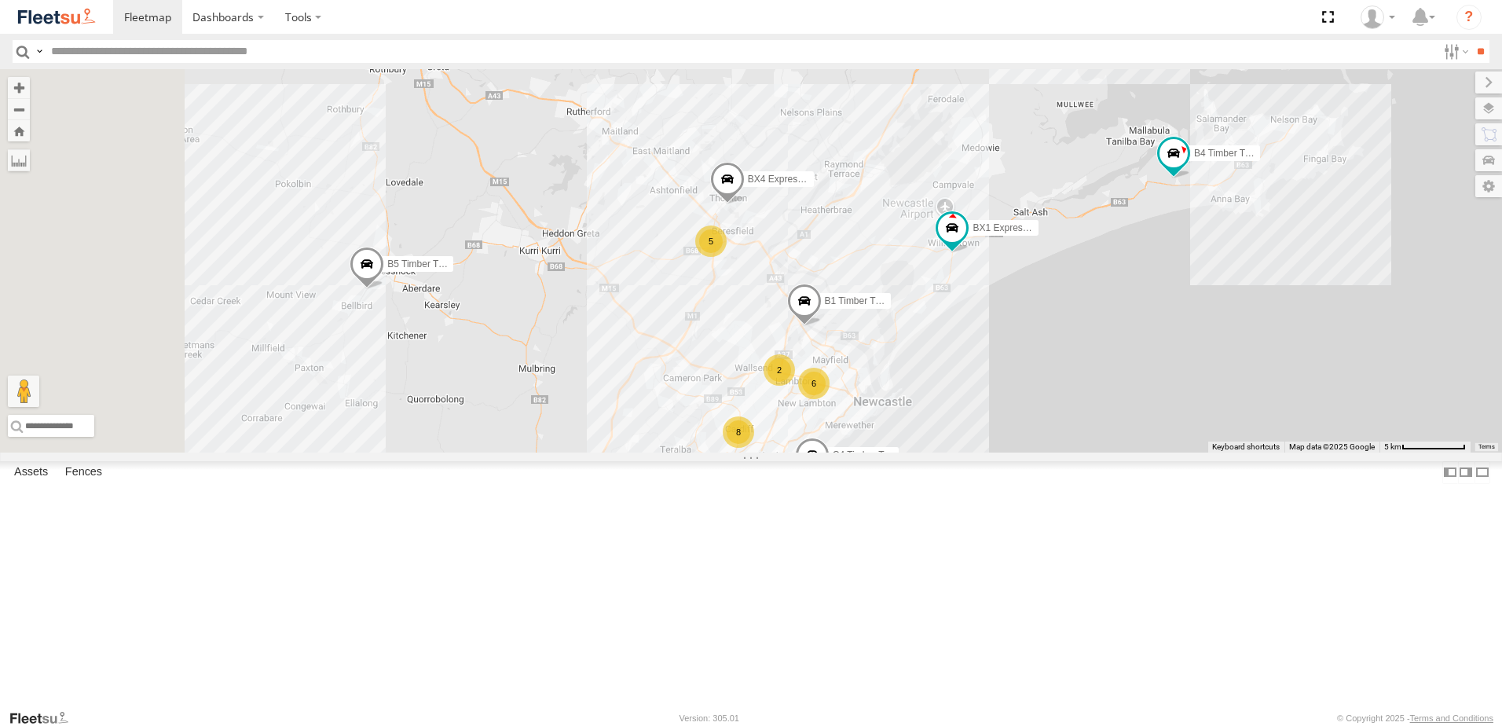
click at [922, 426] on div "BX1 Express Ute B5 Timber Truck C4 Timber Truck B1 Timber Truck BX4 Express Ute…" at bounding box center [751, 260] width 1502 height 383
